Goal: Information Seeking & Learning: Learn about a topic

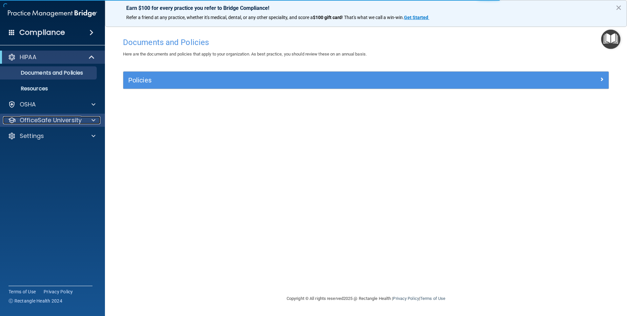
click at [41, 121] on p "OfficeSafe University" at bounding box center [51, 120] width 62 height 8
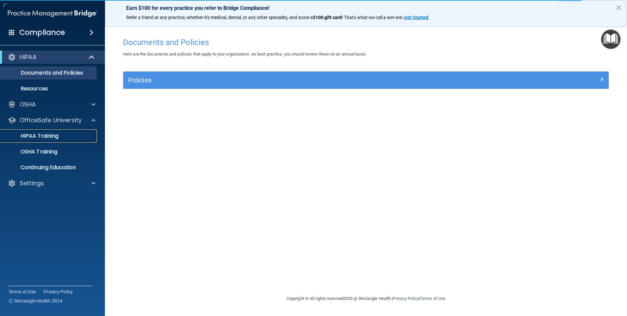
click at [56, 139] on p "HIPAA Training" at bounding box center [31, 136] width 54 height 7
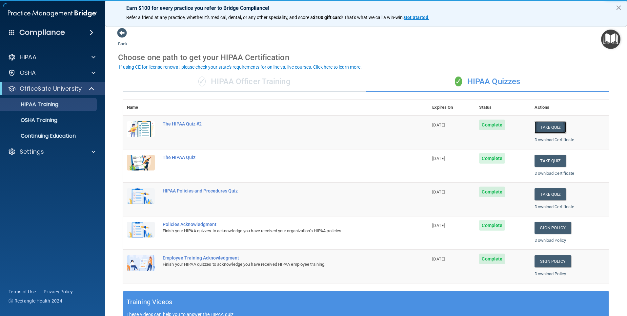
click at [542, 125] on button "Take Quiz" at bounding box center [550, 127] width 31 height 12
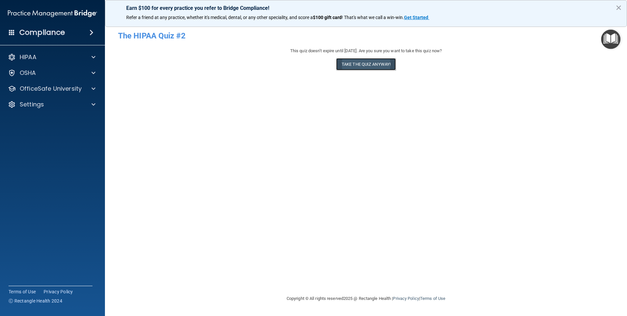
click at [367, 64] on button "Take the quiz anyway!" at bounding box center [366, 64] width 60 height 12
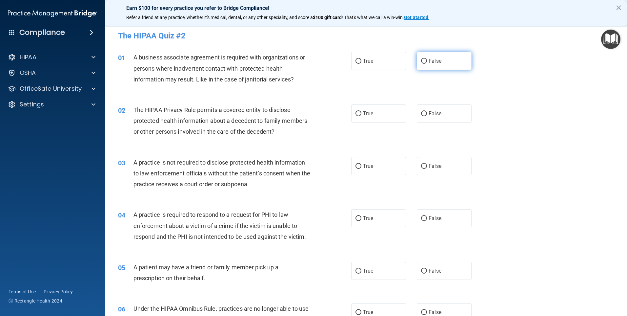
click at [433, 60] on span "False" at bounding box center [435, 61] width 13 height 6
click at [427, 60] on input "False" at bounding box center [424, 61] width 6 height 5
radio input "true"
click at [374, 114] on label "True" at bounding box center [378, 113] width 55 height 18
click at [361, 114] on input "True" at bounding box center [359, 113] width 6 height 5
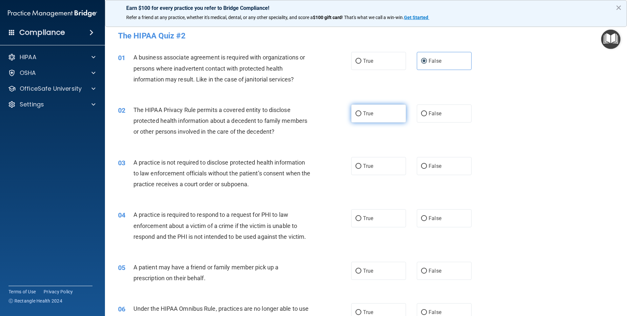
radio input "true"
click at [448, 169] on label "False" at bounding box center [444, 166] width 55 height 18
click at [427, 169] on input "False" at bounding box center [424, 166] width 6 height 5
radio input "true"
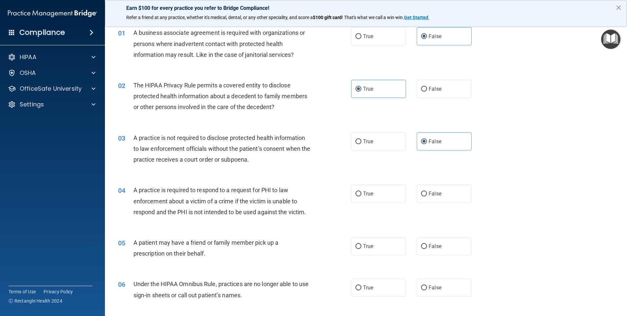
scroll to position [66, 0]
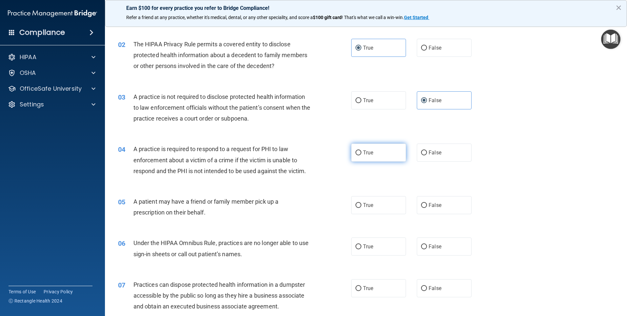
click at [371, 156] on label "True" at bounding box center [378, 152] width 55 height 18
click at [361, 155] on input "True" at bounding box center [359, 152] width 6 height 5
radio input "true"
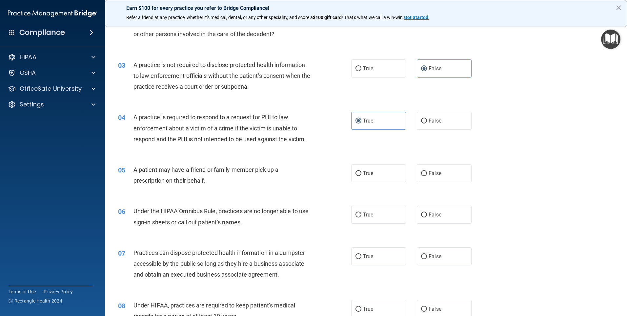
scroll to position [131, 0]
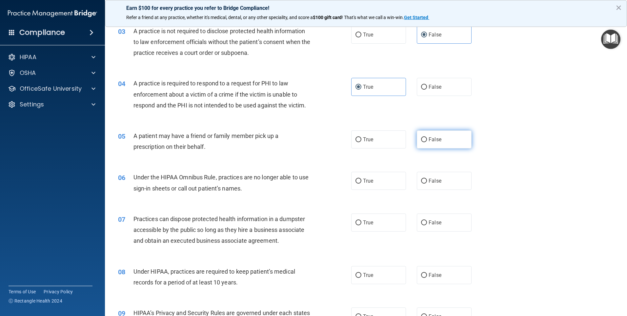
click at [446, 134] on label "False" at bounding box center [444, 139] width 55 height 18
click at [427, 137] on input "False" at bounding box center [424, 139] width 6 height 5
radio input "true"
click at [368, 140] on span "True" at bounding box center [368, 139] width 10 height 6
click at [361, 140] on input "True" at bounding box center [359, 139] width 6 height 5
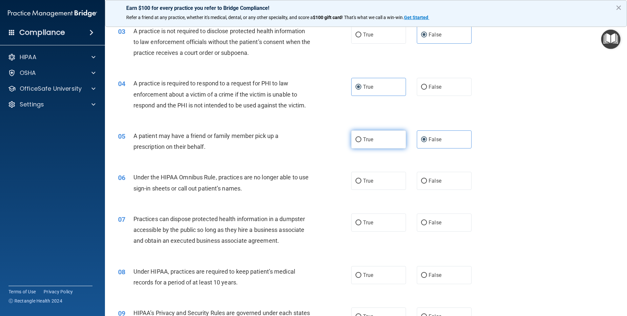
radio input "true"
click at [437, 135] on label "False" at bounding box center [444, 139] width 55 height 18
click at [427, 137] on input "False" at bounding box center [424, 139] width 6 height 5
radio input "true"
radio input "false"
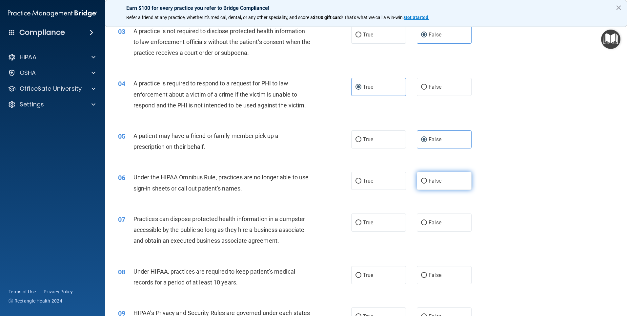
drag, startPoint x: 440, startPoint y: 172, endPoint x: 439, endPoint y: 176, distance: 4.3
click at [439, 176] on label "False" at bounding box center [444, 181] width 55 height 18
click at [427, 178] on input "False" at bounding box center [424, 180] width 6 height 5
radio input "true"
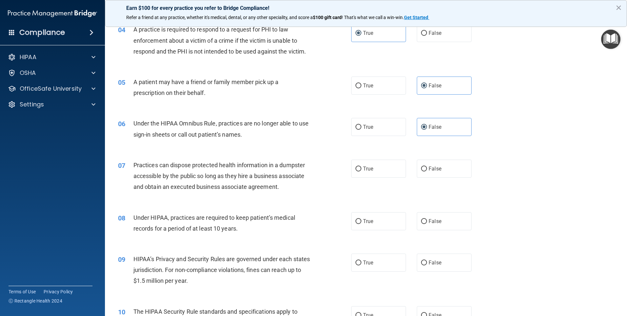
scroll to position [197, 0]
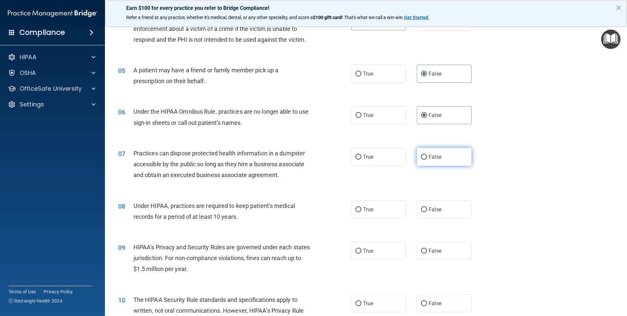
click at [442, 164] on label "False" at bounding box center [444, 157] width 55 height 18
click at [427, 159] on input "False" at bounding box center [424, 157] width 6 height 5
radio input "true"
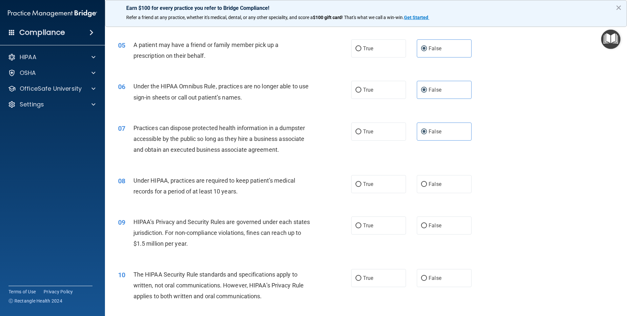
scroll to position [295, 0]
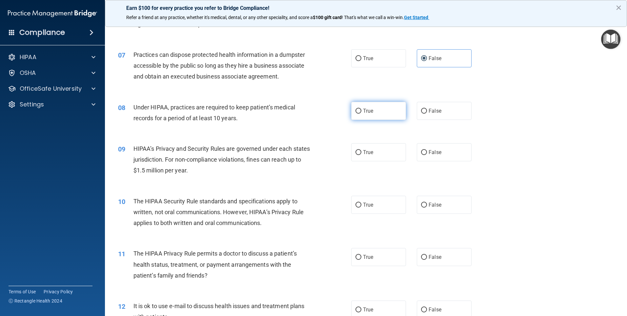
click at [379, 110] on label "True" at bounding box center [378, 111] width 55 height 18
click at [361, 110] on input "True" at bounding box center [359, 111] width 6 height 5
radio input "true"
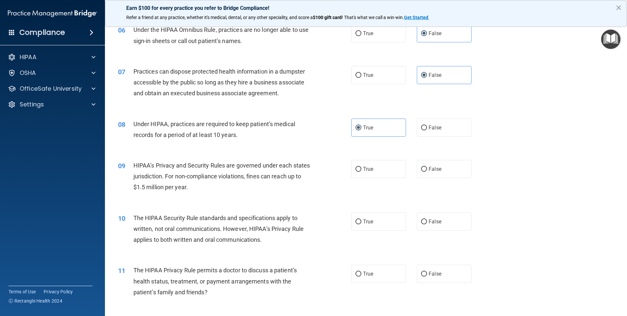
scroll to position [262, 0]
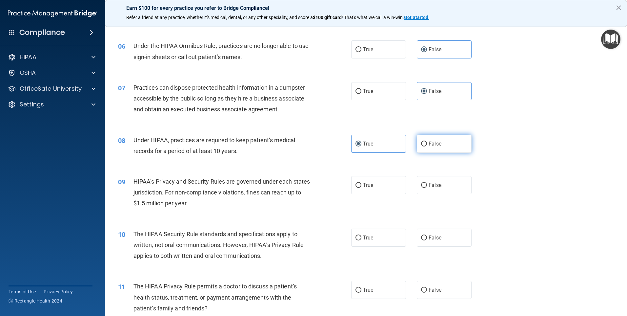
click at [441, 146] on label "False" at bounding box center [444, 143] width 55 height 18
click at [427, 146] on input "False" at bounding box center [424, 143] width 6 height 5
radio input "true"
click at [374, 147] on label "True" at bounding box center [378, 143] width 55 height 18
click at [361, 146] on input "True" at bounding box center [359, 143] width 6 height 5
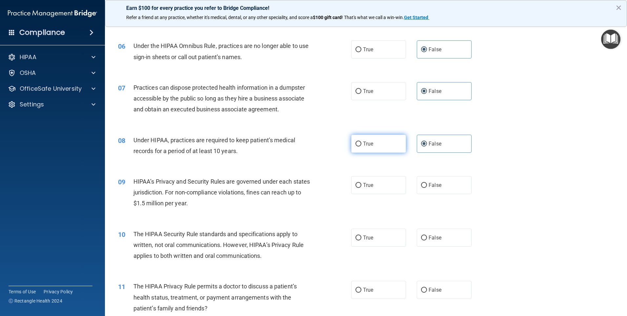
radio input "true"
click at [443, 140] on label "False" at bounding box center [444, 143] width 55 height 18
click at [427, 141] on input "False" at bounding box center [424, 143] width 6 height 5
radio input "true"
radio input "false"
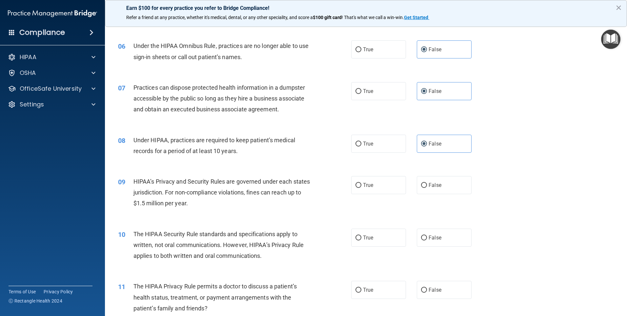
scroll to position [328, 0]
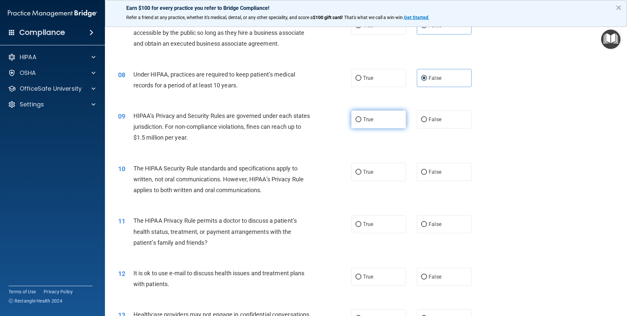
click at [389, 116] on label "True" at bounding box center [378, 119] width 55 height 18
click at [361, 117] on input "True" at bounding box center [359, 119] width 6 height 5
radio input "true"
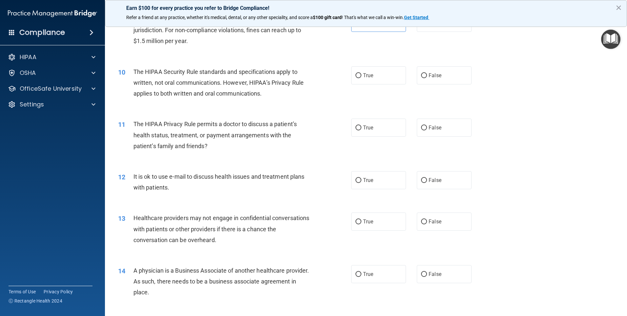
scroll to position [426, 0]
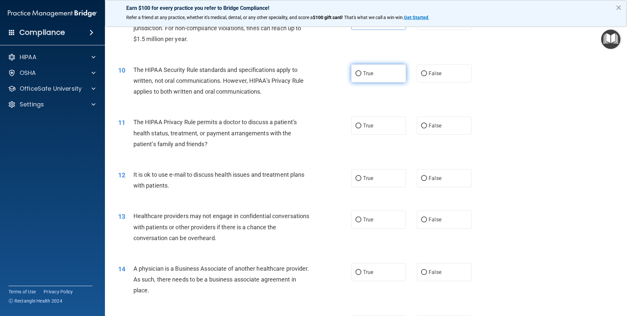
click at [376, 80] on label "True" at bounding box center [378, 73] width 55 height 18
click at [361, 76] on input "True" at bounding box center [359, 73] width 6 height 5
radio input "true"
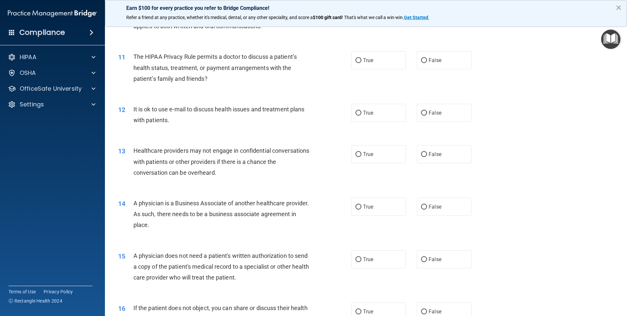
scroll to position [492, 0]
click at [373, 68] on label "True" at bounding box center [378, 60] width 55 height 18
click at [361, 63] on input "True" at bounding box center [359, 60] width 6 height 5
radio input "true"
click at [389, 112] on label "True" at bounding box center [378, 112] width 55 height 18
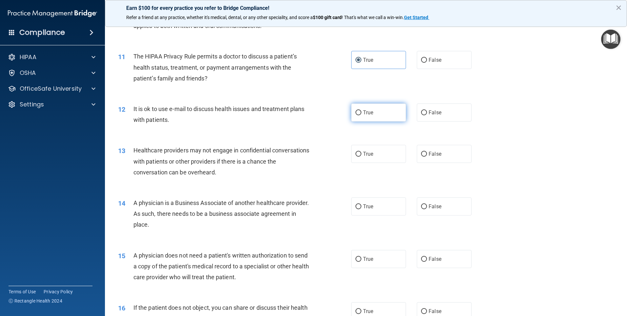
click at [361, 112] on input "True" at bounding box center [359, 112] width 6 height 5
radio input "true"
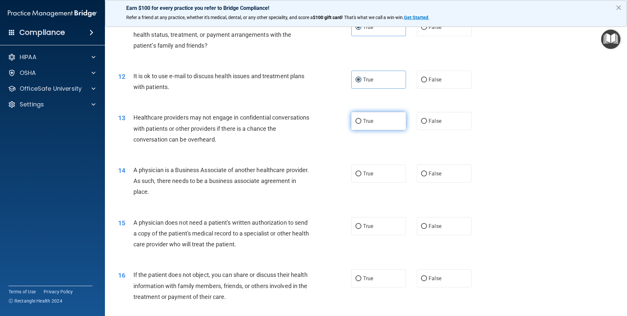
click at [382, 118] on label "True" at bounding box center [378, 121] width 55 height 18
click at [361, 119] on input "True" at bounding box center [359, 121] width 6 height 5
radio input "true"
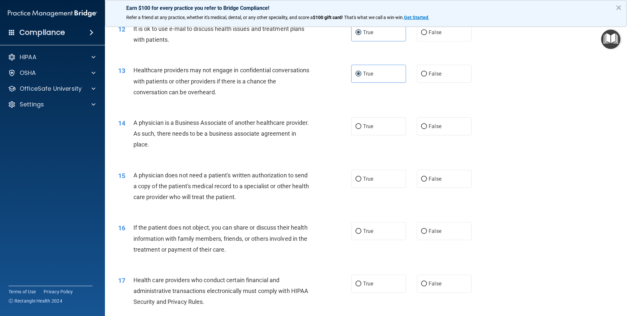
scroll to position [558, 0]
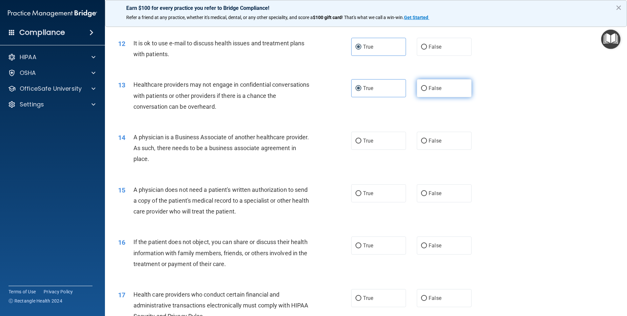
click at [445, 91] on label "False" at bounding box center [444, 88] width 55 height 18
click at [427, 91] on input "False" at bounding box center [424, 88] width 6 height 5
radio input "true"
radio input "false"
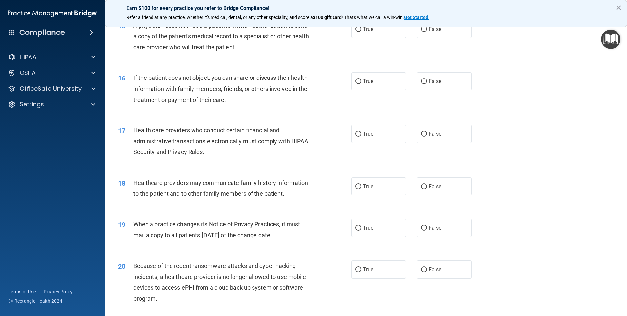
scroll to position [590, 0]
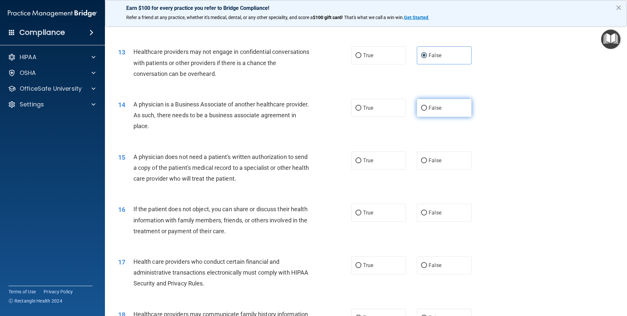
click at [432, 108] on span "False" at bounding box center [435, 108] width 13 height 6
click at [427, 108] on input "False" at bounding box center [424, 108] width 6 height 5
radio input "true"
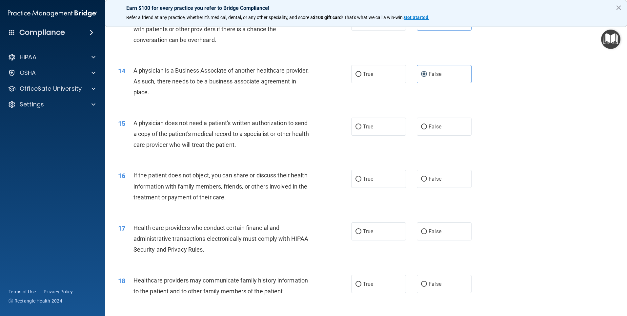
scroll to position [656, 0]
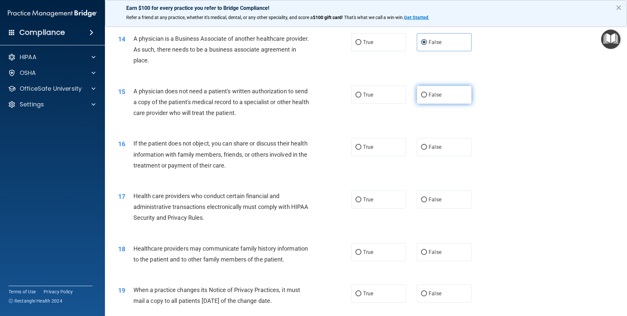
click at [441, 96] on label "False" at bounding box center [444, 95] width 55 height 18
click at [427, 96] on input "False" at bounding box center [424, 95] width 6 height 5
radio input "true"
click at [378, 94] on label "True" at bounding box center [378, 95] width 55 height 18
click at [361, 94] on input "True" at bounding box center [359, 95] width 6 height 5
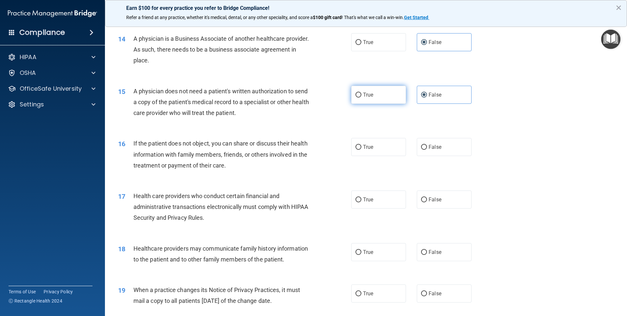
radio input "true"
radio input "false"
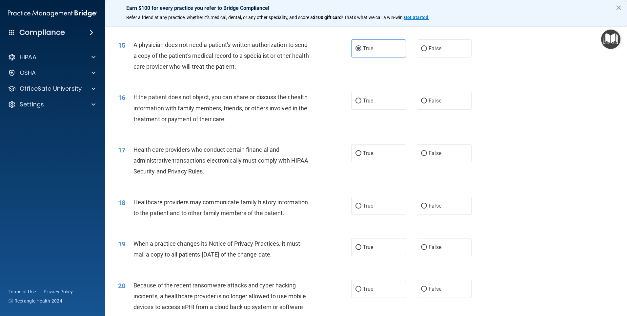
scroll to position [722, 0]
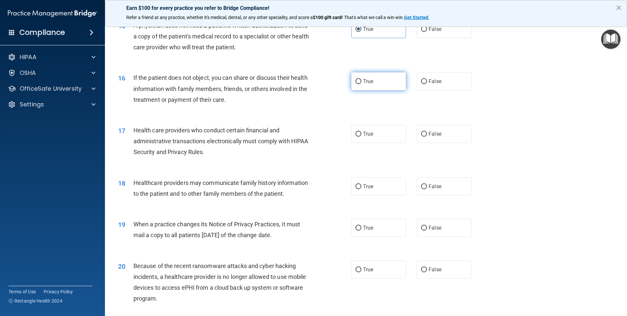
click at [367, 77] on label "True" at bounding box center [378, 81] width 55 height 18
click at [361, 79] on input "True" at bounding box center [359, 81] width 6 height 5
radio input "true"
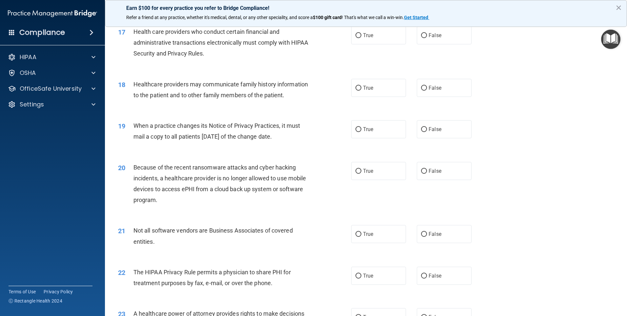
scroll to position [787, 0]
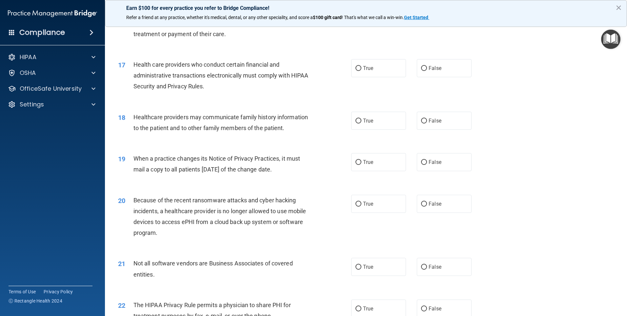
click at [346, 69] on div "17 Health care providers who conduct certain financial and administrative trans…" at bounding box center [234, 77] width 253 height 36
click at [373, 67] on label "True" at bounding box center [378, 68] width 55 height 18
click at [361, 67] on input "True" at bounding box center [359, 68] width 6 height 5
radio input "true"
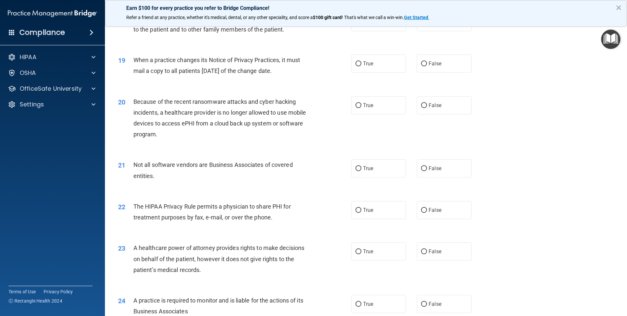
scroll to position [853, 0]
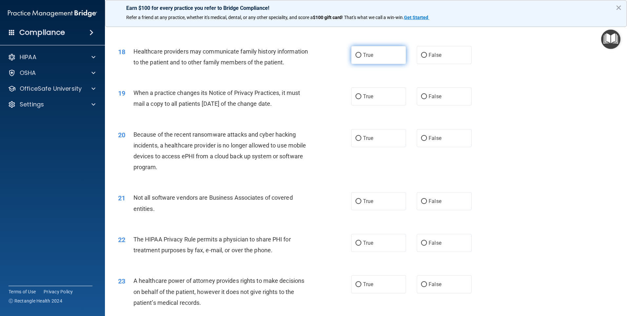
click at [356, 60] on label "True" at bounding box center [378, 55] width 55 height 18
click at [356, 58] on input "True" at bounding box center [359, 55] width 6 height 5
radio input "true"
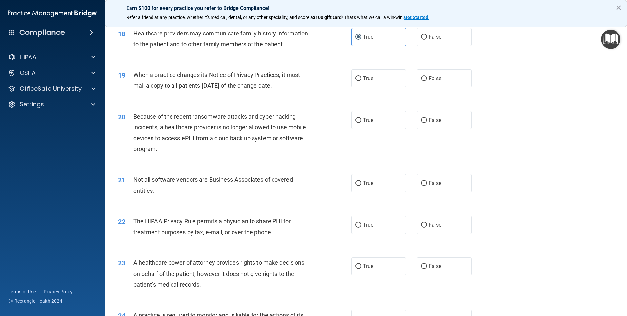
scroll to position [886, 0]
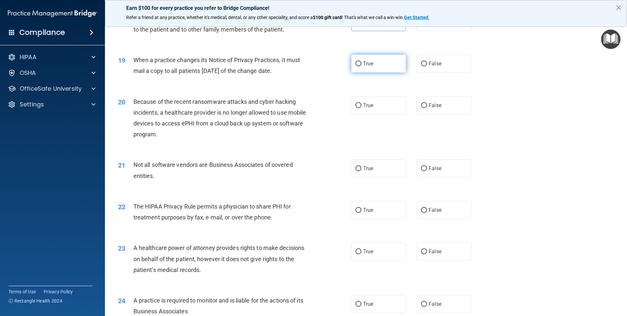
click at [361, 69] on label "True" at bounding box center [378, 63] width 55 height 18
click at [361, 66] on input "True" at bounding box center [359, 63] width 6 height 5
radio input "true"
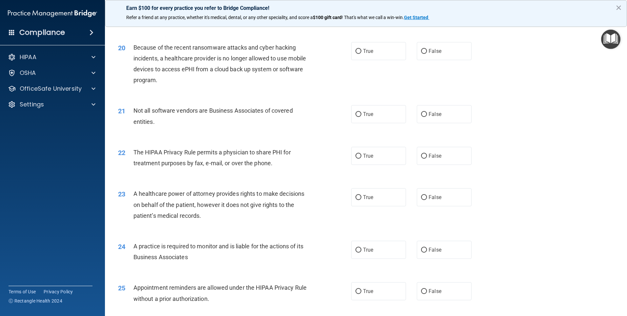
scroll to position [951, 0]
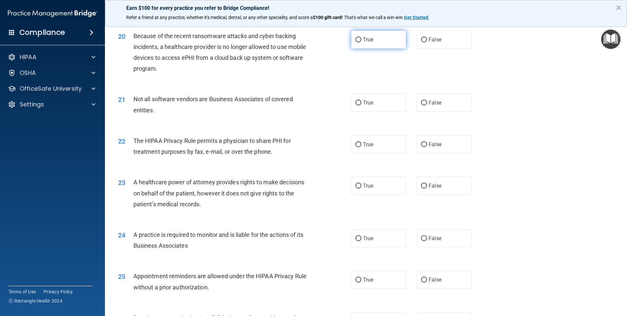
click at [383, 45] on label "True" at bounding box center [378, 40] width 55 height 18
click at [361, 42] on input "True" at bounding box center [359, 39] width 6 height 5
radio input "true"
click at [372, 109] on label "True" at bounding box center [378, 102] width 55 height 18
click at [361, 105] on input "True" at bounding box center [359, 102] width 6 height 5
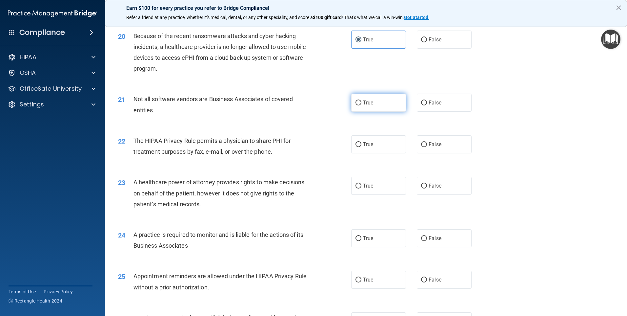
radio input "true"
click at [454, 97] on label "False" at bounding box center [444, 102] width 55 height 18
click at [427, 100] on input "False" at bounding box center [424, 102] width 6 height 5
radio input "true"
click at [373, 106] on label "True" at bounding box center [378, 102] width 55 height 18
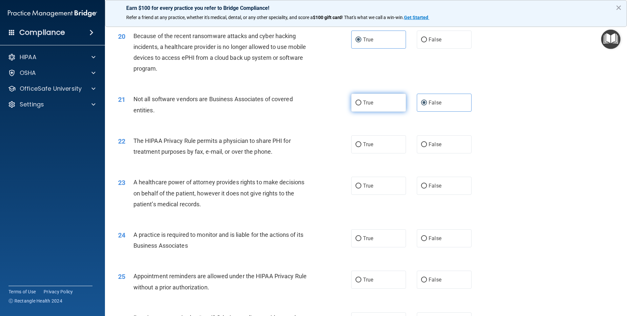
click at [361, 105] on input "True" at bounding box center [359, 102] width 6 height 5
radio input "true"
radio input "false"
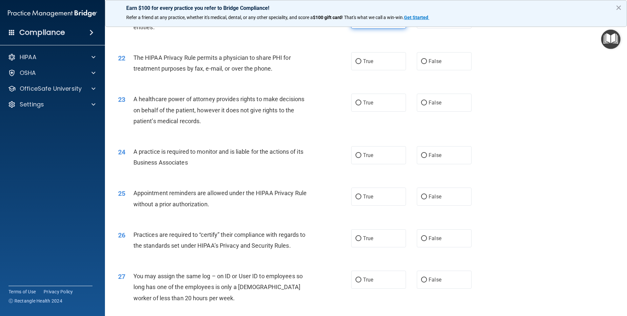
scroll to position [1050, 0]
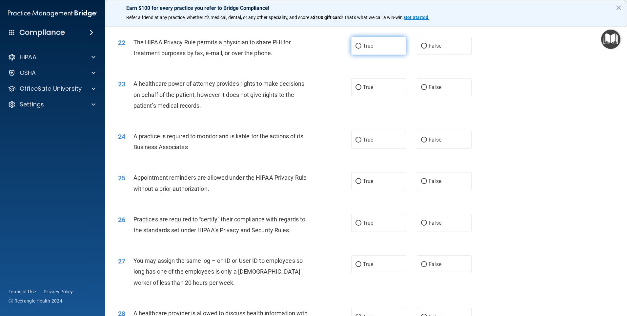
click at [362, 51] on label "True" at bounding box center [378, 46] width 55 height 18
click at [361, 49] on input "True" at bounding box center [359, 46] width 6 height 5
radio input "true"
click at [373, 90] on label "True" at bounding box center [378, 87] width 55 height 18
click at [361, 90] on input "True" at bounding box center [359, 87] width 6 height 5
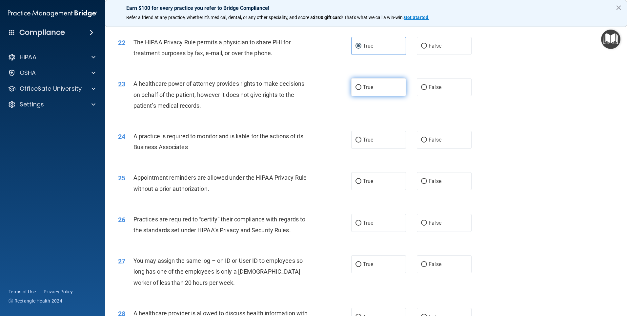
radio input "true"
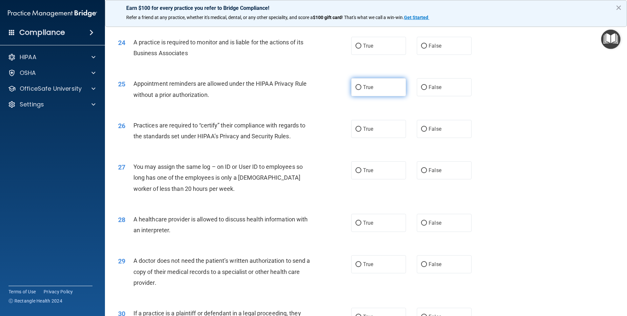
scroll to position [1148, 0]
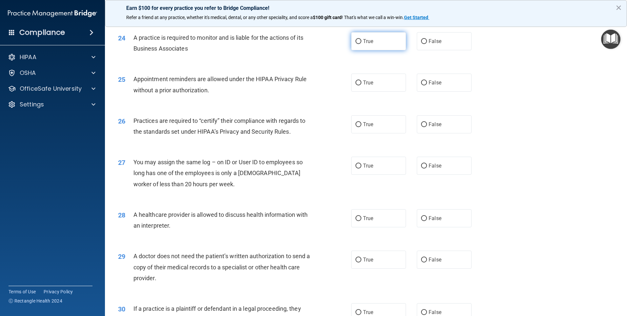
click at [388, 38] on label "True" at bounding box center [378, 41] width 55 height 18
click at [361, 39] on input "True" at bounding box center [359, 41] width 6 height 5
radio input "true"
click at [421, 37] on label "False" at bounding box center [444, 41] width 55 height 18
click at [421, 39] on input "False" at bounding box center [424, 41] width 6 height 5
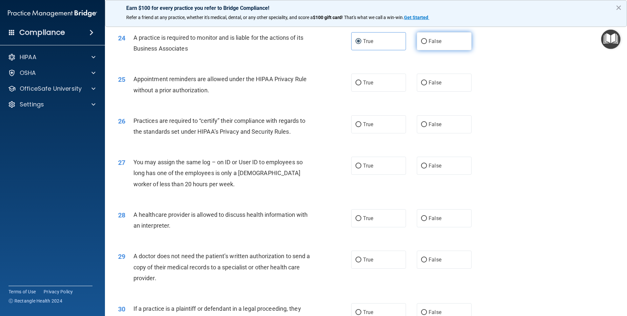
radio input "true"
radio input "false"
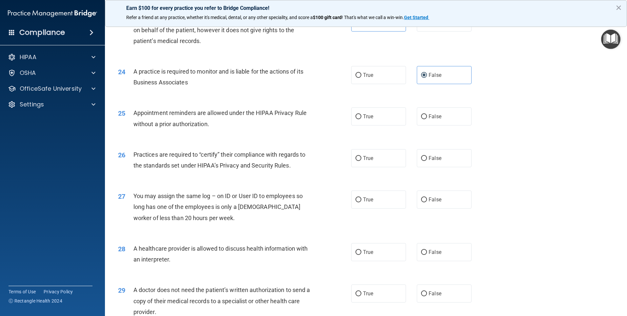
scroll to position [1050, 0]
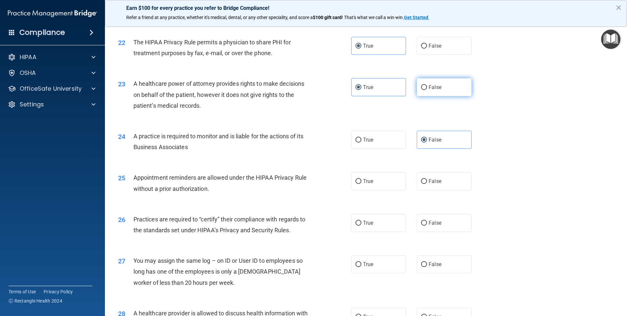
click at [434, 91] on label "False" at bounding box center [444, 87] width 55 height 18
click at [427, 90] on input "False" at bounding box center [424, 87] width 6 height 5
radio input "true"
radio input "false"
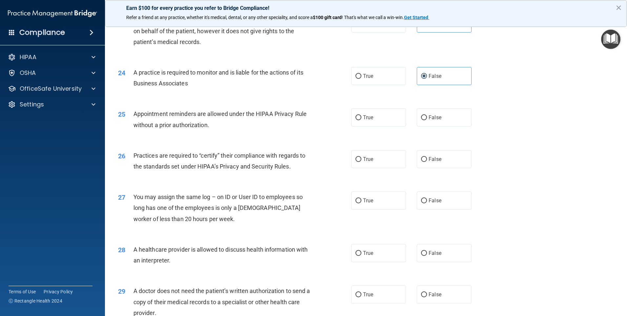
scroll to position [1113, 0]
click at [363, 75] on span "True" at bounding box center [368, 76] width 10 height 6
click at [361, 75] on input "True" at bounding box center [359, 76] width 6 height 5
radio input "true"
radio input "false"
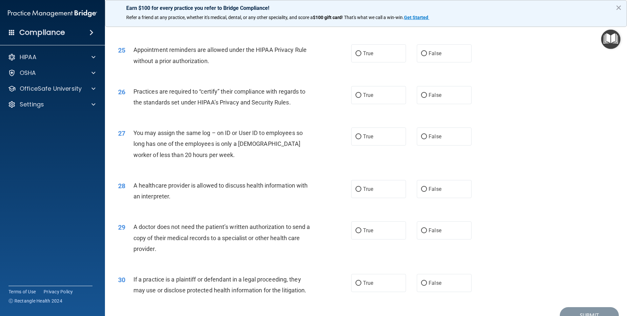
scroll to position [1179, 0]
click at [358, 57] on label "True" at bounding box center [378, 52] width 55 height 18
click at [358, 55] on input "True" at bounding box center [359, 52] width 6 height 5
radio input "true"
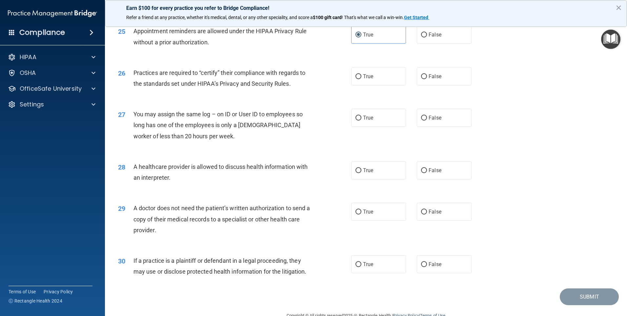
scroll to position [1211, 0]
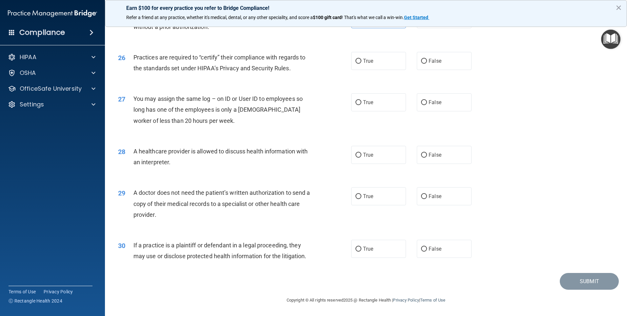
click at [367, 73] on div "26 Practices are required to “certify” their compliance with regards to the sta…" at bounding box center [366, 64] width 506 height 41
click at [357, 65] on label "True" at bounding box center [378, 61] width 55 height 18
click at [357, 64] on input "True" at bounding box center [359, 61] width 6 height 5
radio input "true"
click at [461, 104] on label "False" at bounding box center [444, 102] width 55 height 18
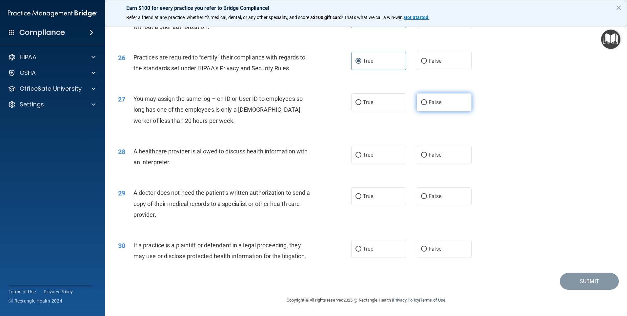
click at [427, 104] on input "False" at bounding box center [424, 102] width 6 height 5
radio input "true"
click at [392, 160] on label "True" at bounding box center [378, 155] width 55 height 18
click at [361, 157] on input "True" at bounding box center [359, 155] width 6 height 5
radio input "true"
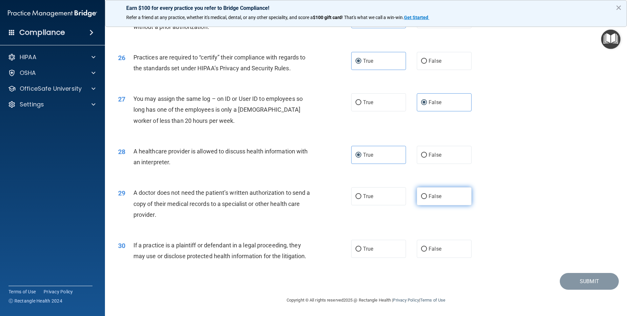
click at [443, 196] on label "False" at bounding box center [444, 196] width 55 height 18
click at [427, 196] on input "False" at bounding box center [424, 196] width 6 height 5
radio input "true"
click at [429, 251] on span "False" at bounding box center [435, 248] width 13 height 6
click at [426, 251] on input "False" at bounding box center [424, 248] width 6 height 5
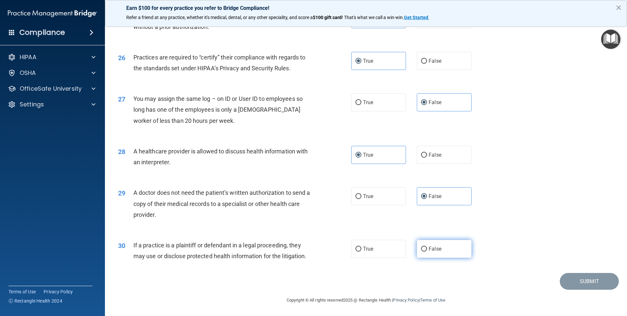
radio input "true"
click at [582, 282] on button "Submit" at bounding box center [589, 281] width 59 height 17
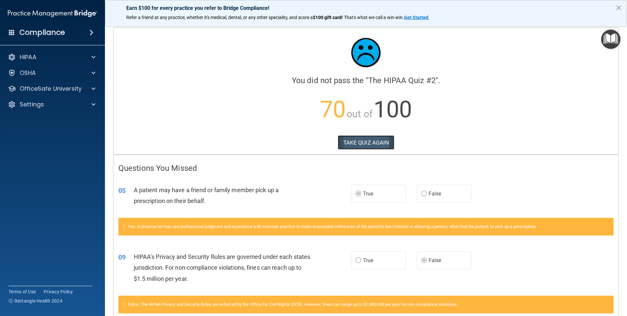
click at [373, 144] on button "TAKE QUIZ AGAIN" at bounding box center [366, 142] width 57 height 14
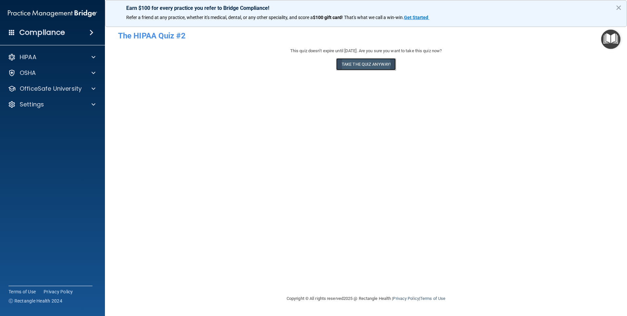
click at [367, 65] on button "Take the quiz anyway!" at bounding box center [366, 64] width 60 height 12
